Goal: Information Seeking & Learning: Learn about a topic

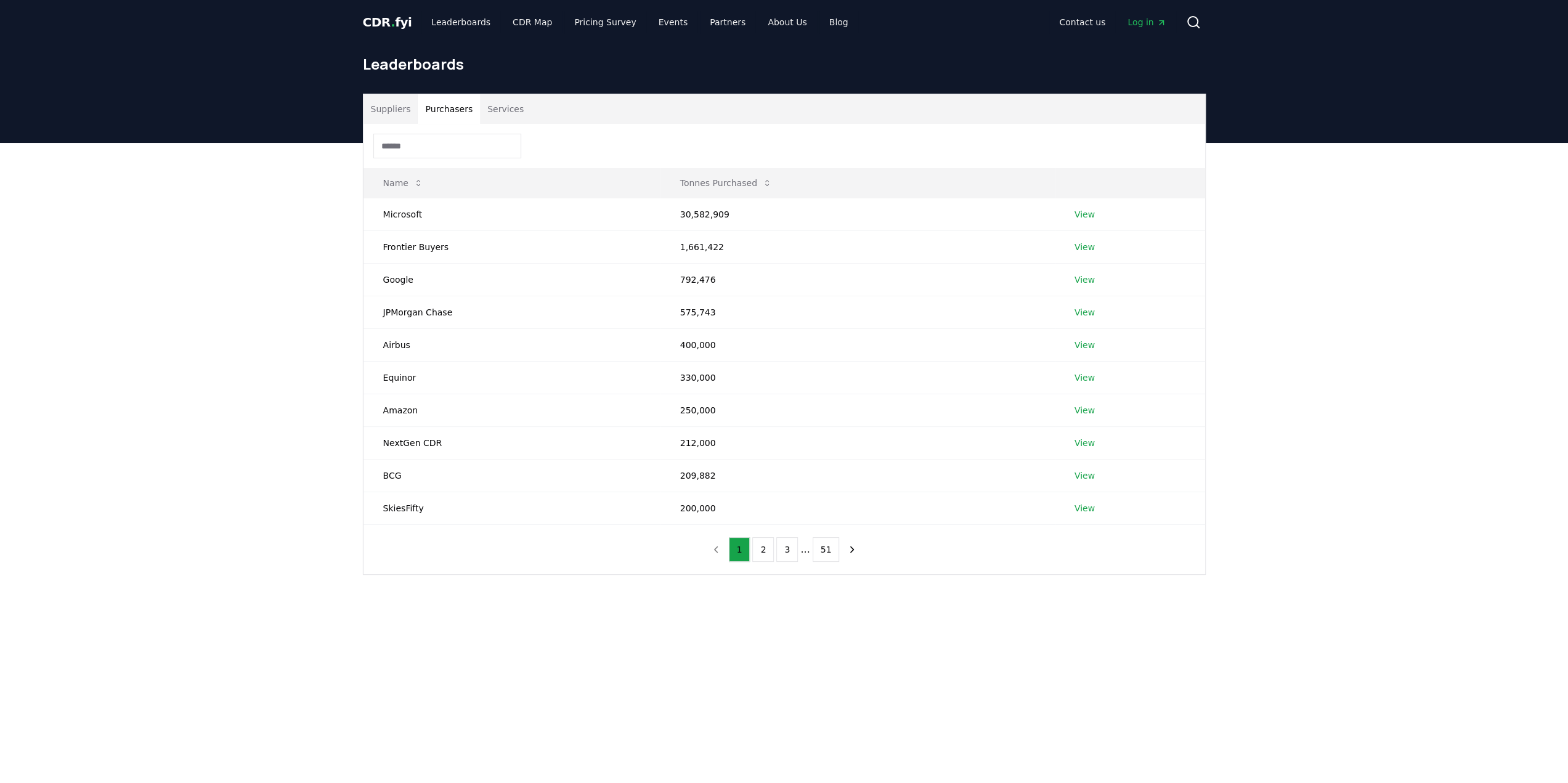
click at [450, 110] on button "Purchasers" at bounding box center [449, 109] width 62 height 30
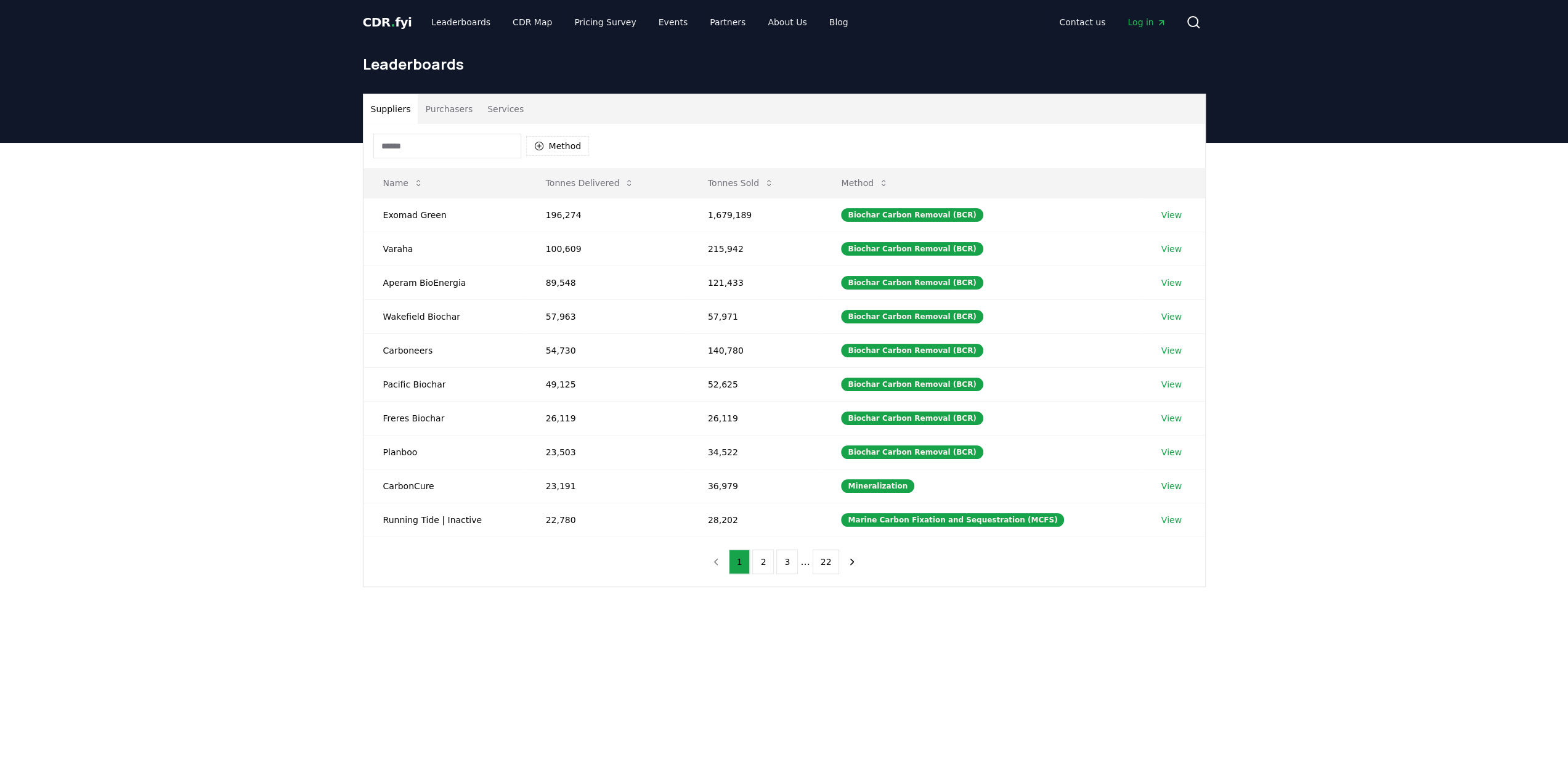
click at [396, 106] on button "Suppliers" at bounding box center [391, 109] width 55 height 30
click at [554, 150] on button "Method" at bounding box center [558, 146] width 63 height 20
click at [575, 178] on input "text" at bounding box center [595, 173] width 93 height 27
type input "*****"
click at [589, 331] on span "Direct Air Carbon Capture and Sequestration (DACCS)" at bounding box center [590, 331] width 84 height 49
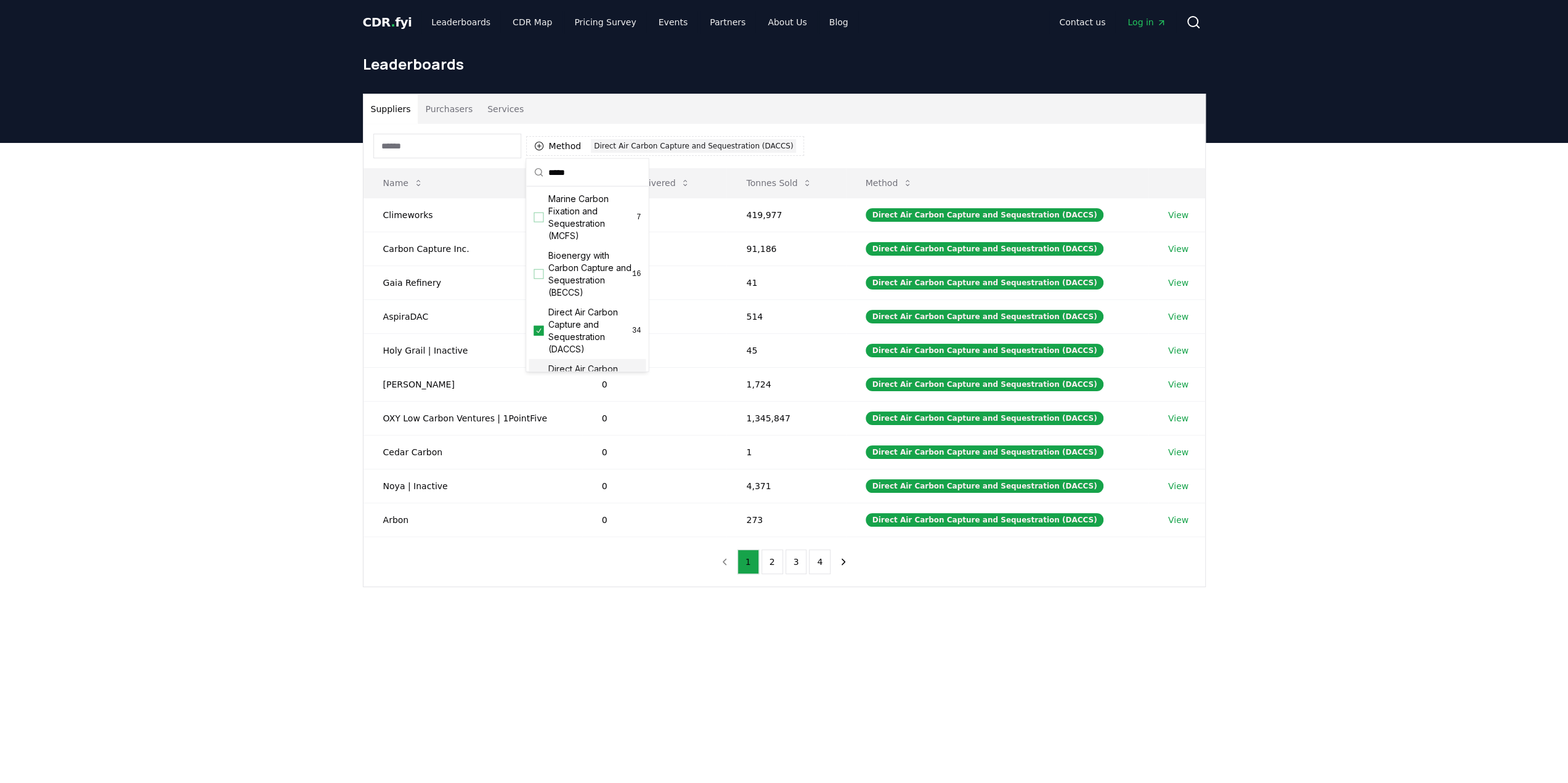
click at [303, 401] on div "Suppliers Purchasers Services Method 1 Direct Air Carbon Capture and Sequestrat…" at bounding box center [784, 390] width 1568 height 493
click at [1174, 215] on link "View" at bounding box center [1178, 215] width 21 height 12
click at [1174, 247] on link "View" at bounding box center [1178, 249] width 21 height 12
click at [1175, 280] on link "View" at bounding box center [1178, 283] width 21 height 12
